Goal: Book appointment/travel/reservation

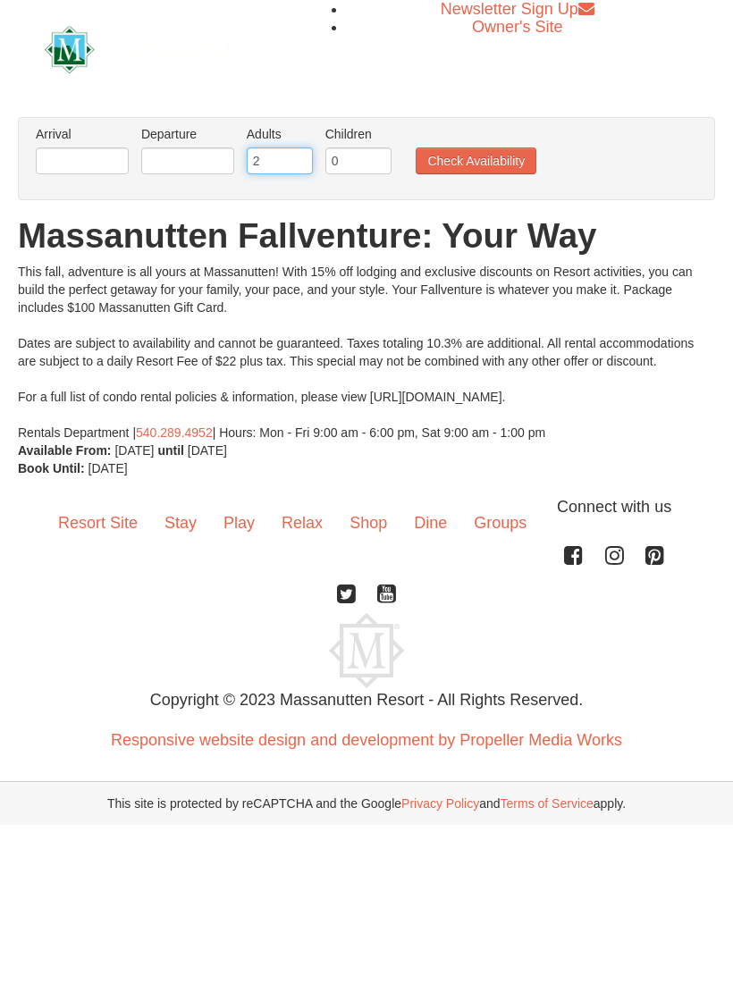
click at [283, 169] on input "2" at bounding box center [280, 160] width 66 height 27
type input "8"
click at [94, 159] on input "text" at bounding box center [82, 160] width 93 height 27
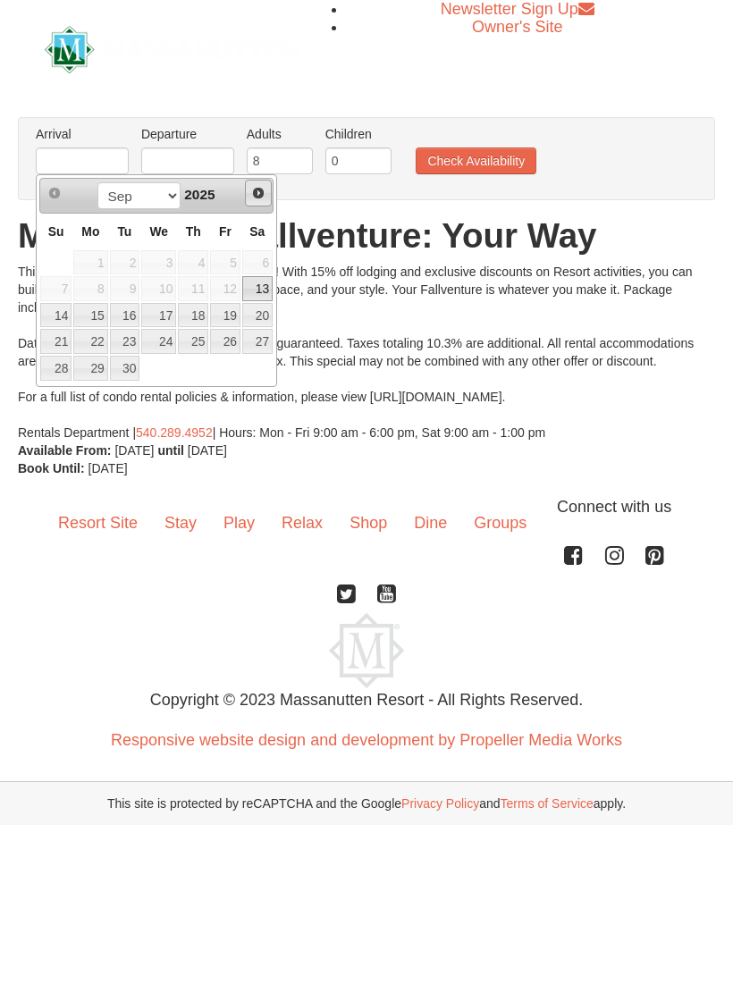
click at [250, 197] on link "Next" at bounding box center [258, 193] width 27 height 27
click at [253, 196] on span "Next" at bounding box center [258, 193] width 14 height 14
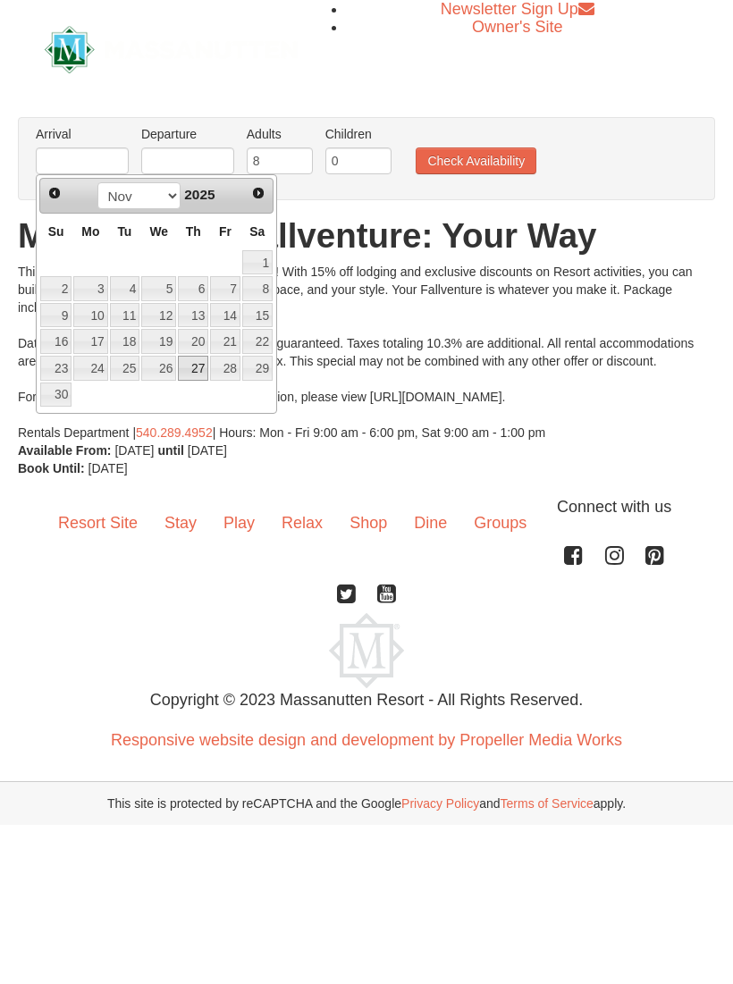
click at [197, 373] on link "27" at bounding box center [193, 368] width 30 height 25
type input "[DATE]"
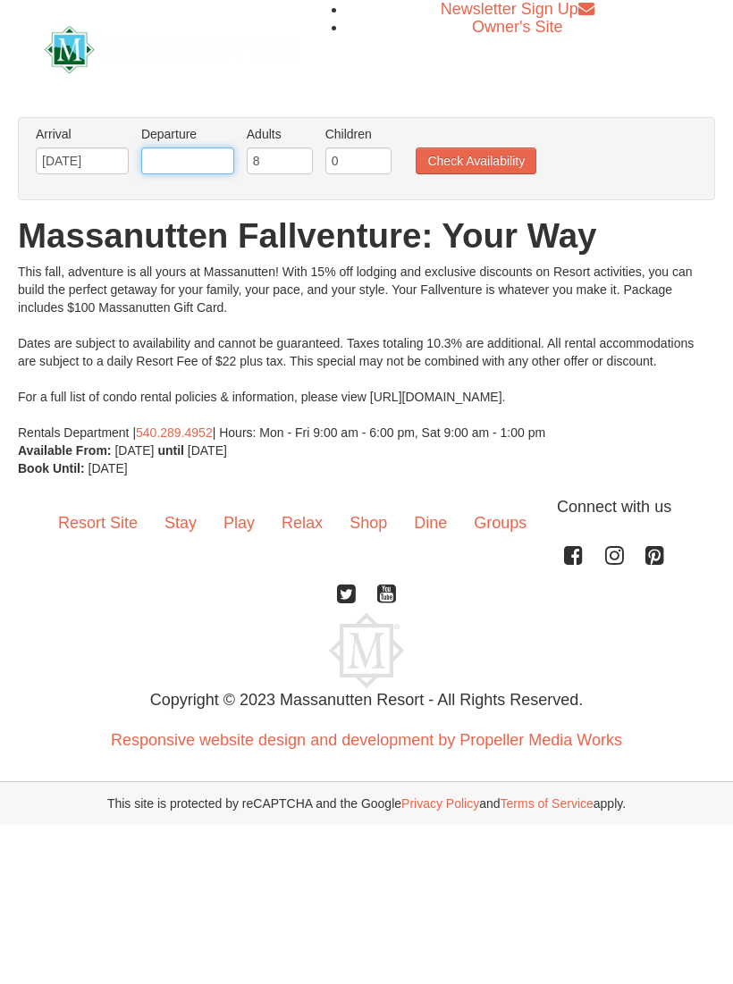
click at [199, 161] on input "text" at bounding box center [187, 160] width 93 height 27
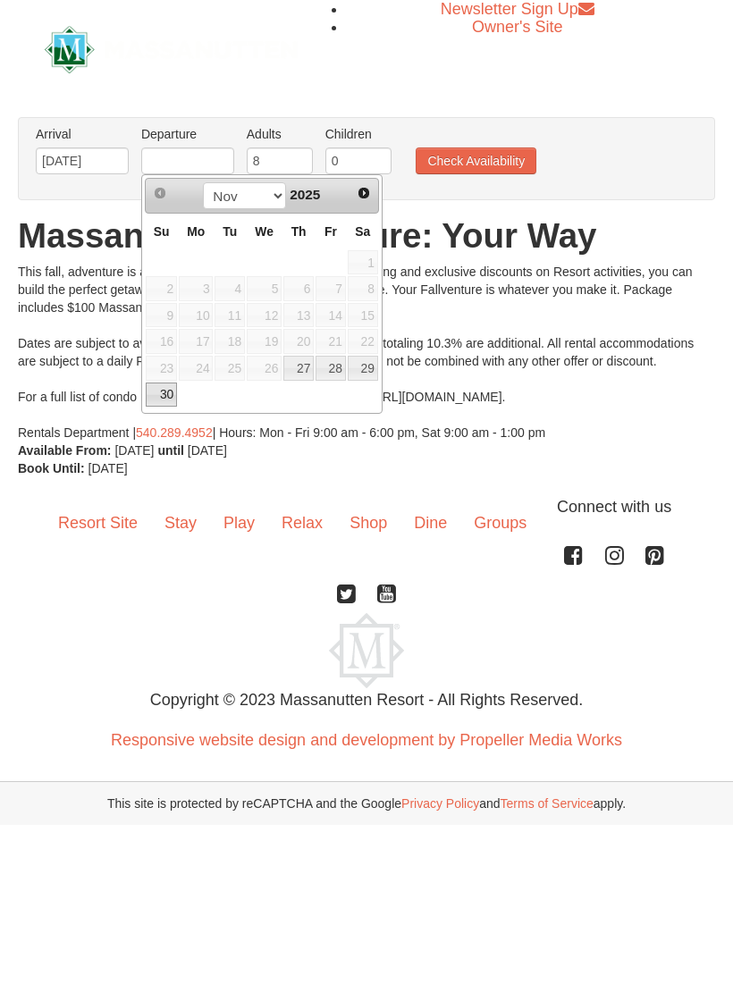
click at [171, 397] on link "30" at bounding box center [161, 394] width 31 height 25
type input "[DATE]"
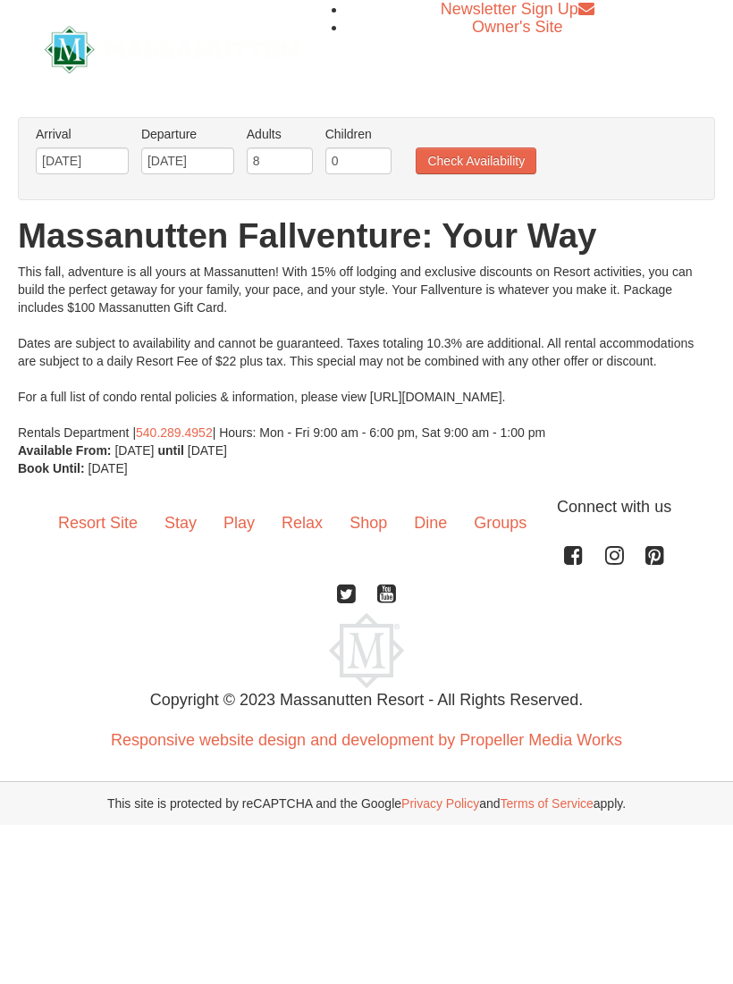
click at [498, 160] on button "Check Availability" at bounding box center [475, 160] width 121 height 27
